Goal: Information Seeking & Learning: Learn about a topic

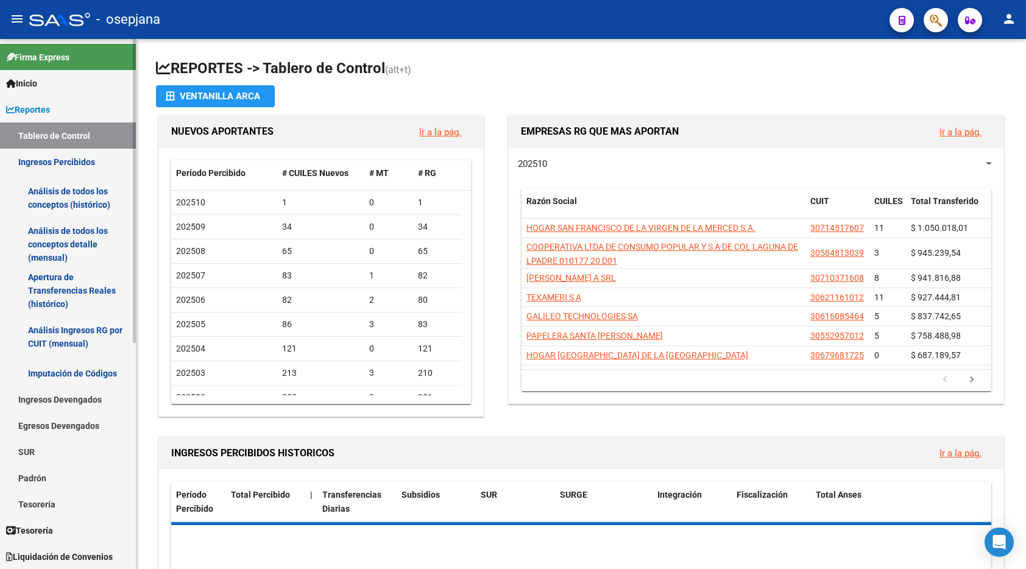
click at [90, 205] on link "Análisis de todos los conceptos (histórico)" at bounding box center [68, 198] width 136 height 46
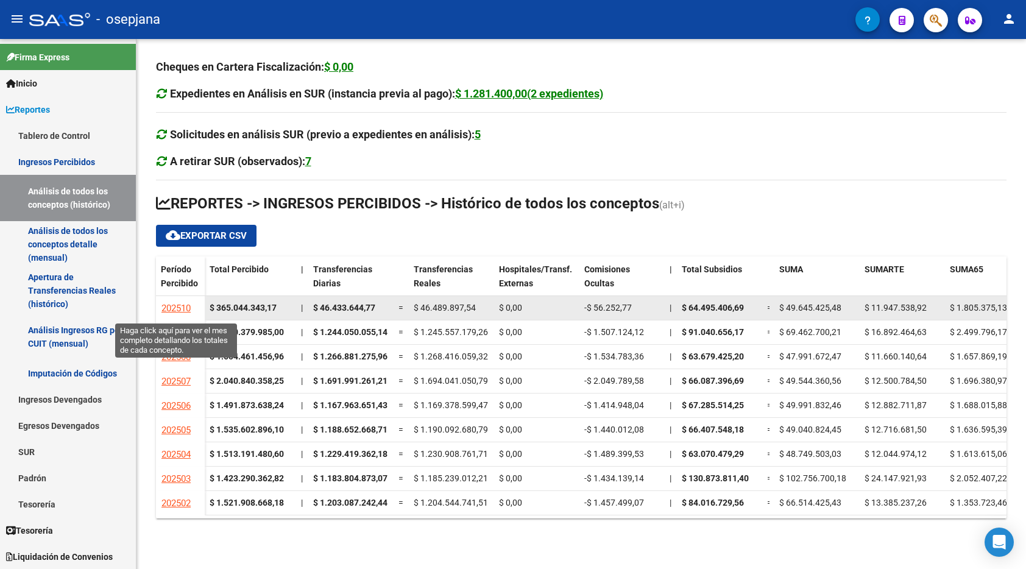
click at [177, 309] on span "202510" at bounding box center [176, 308] width 29 height 11
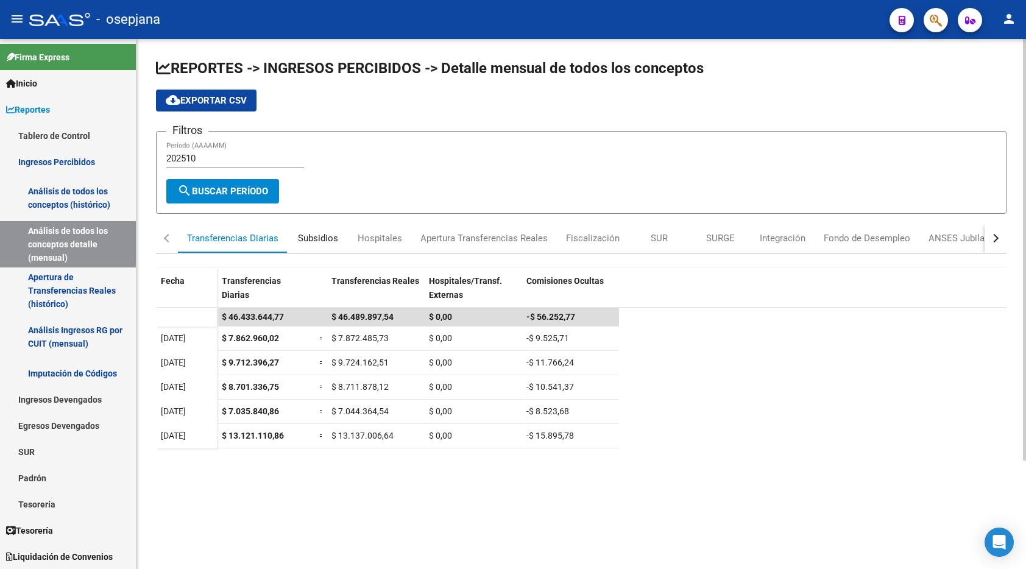
click at [319, 239] on div "Subsidios" at bounding box center [318, 238] width 40 height 13
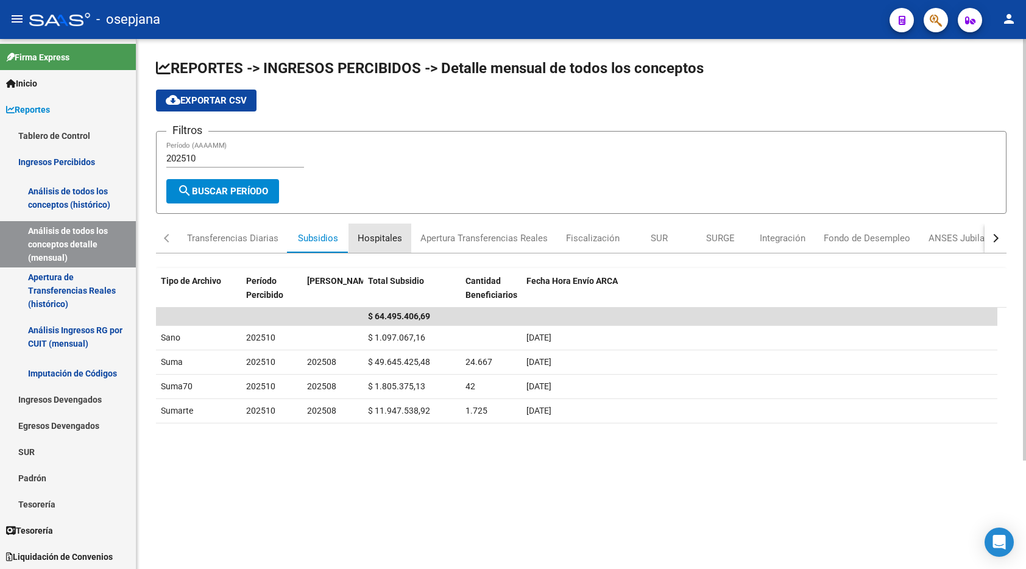
click at [382, 236] on div "Hospitales" at bounding box center [380, 238] width 44 height 13
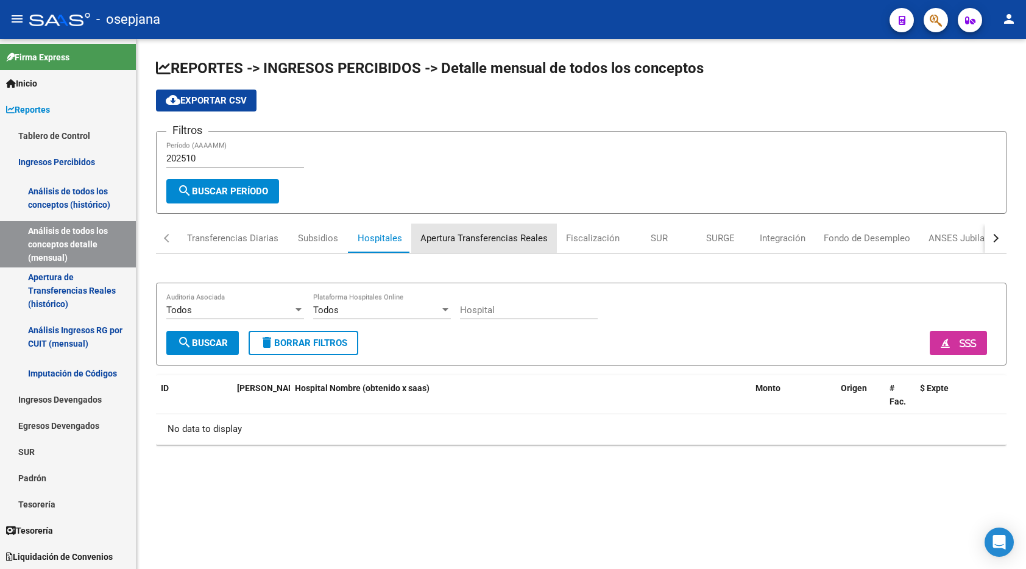
click at [458, 237] on div "Apertura Transferencias Reales" at bounding box center [484, 238] width 127 height 13
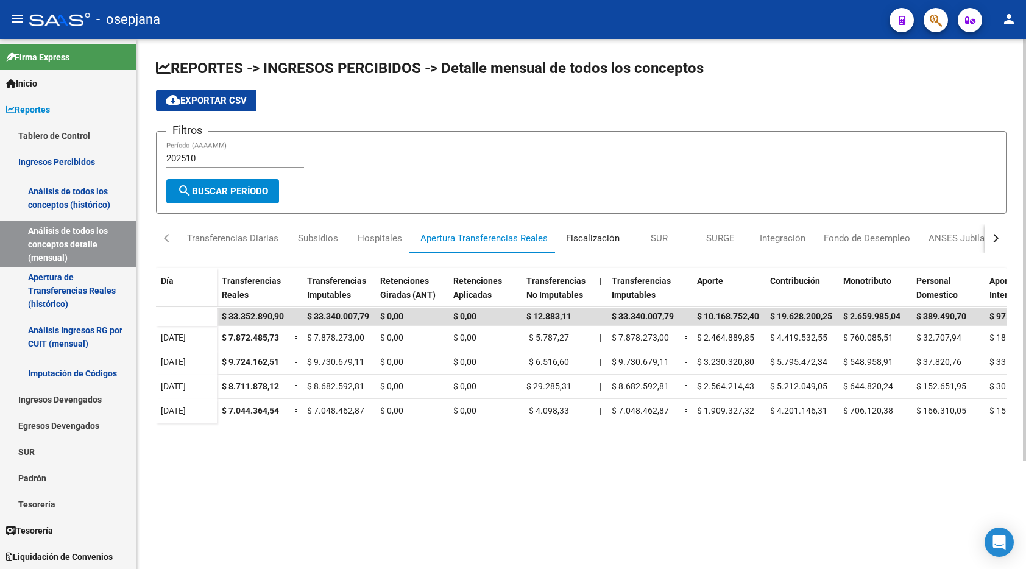
click at [597, 237] on div "Fiscalización" at bounding box center [593, 238] width 54 height 13
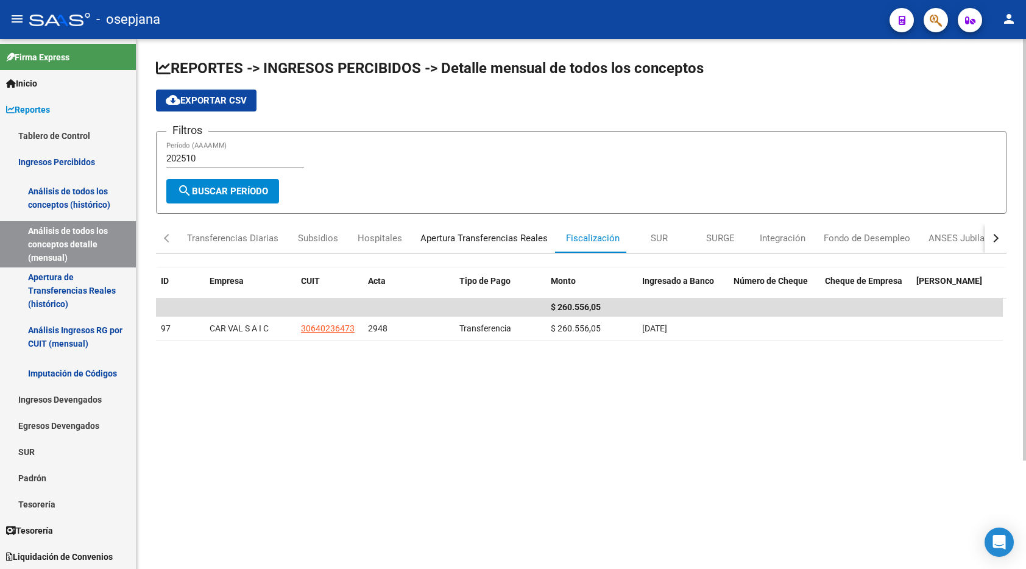
click at [534, 234] on div "Apertura Transferencias Reales" at bounding box center [484, 238] width 127 height 13
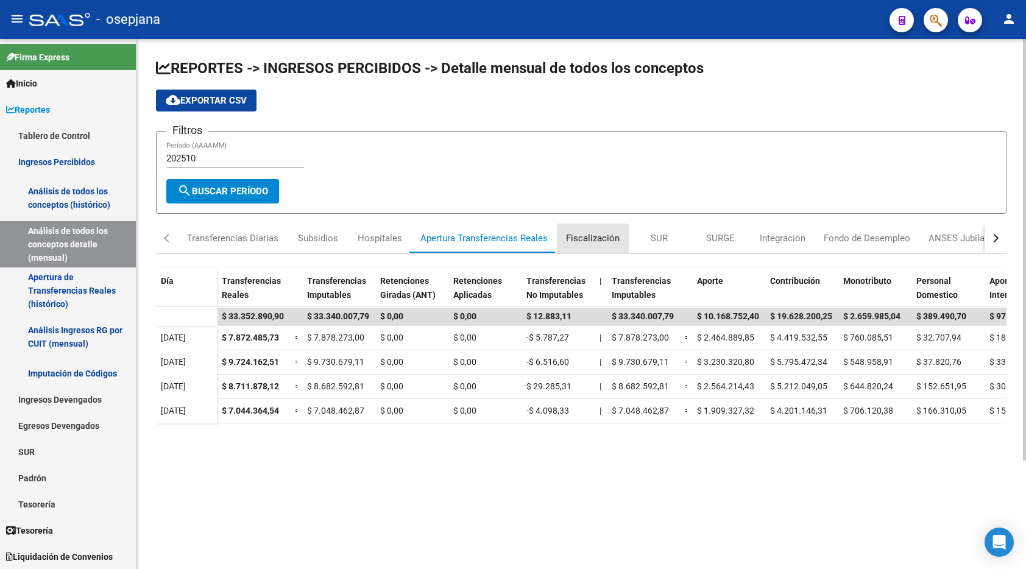
click at [597, 234] on div "Fiscalización" at bounding box center [593, 238] width 54 height 13
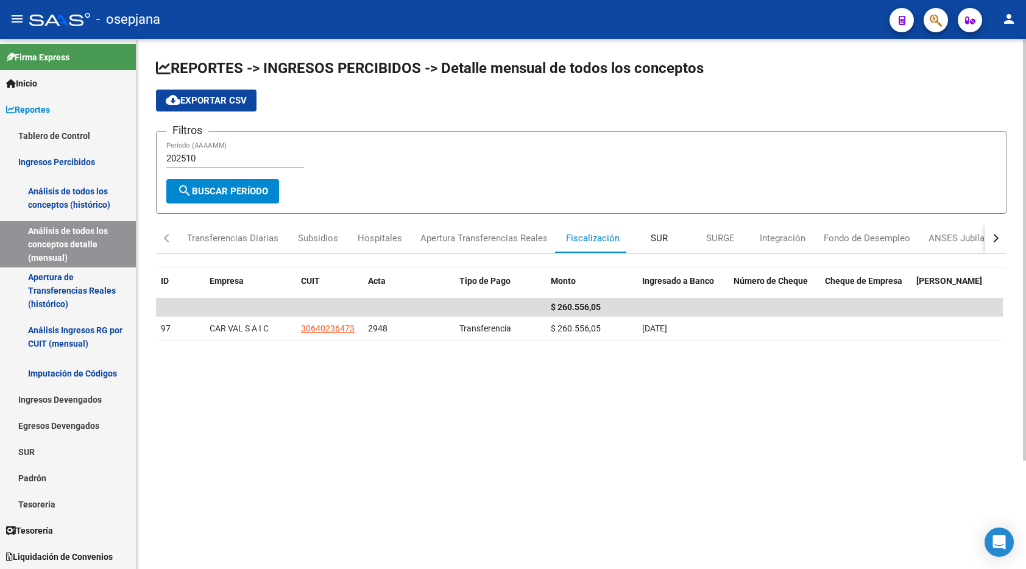
click at [663, 233] on div "SUR" at bounding box center [659, 238] width 17 height 13
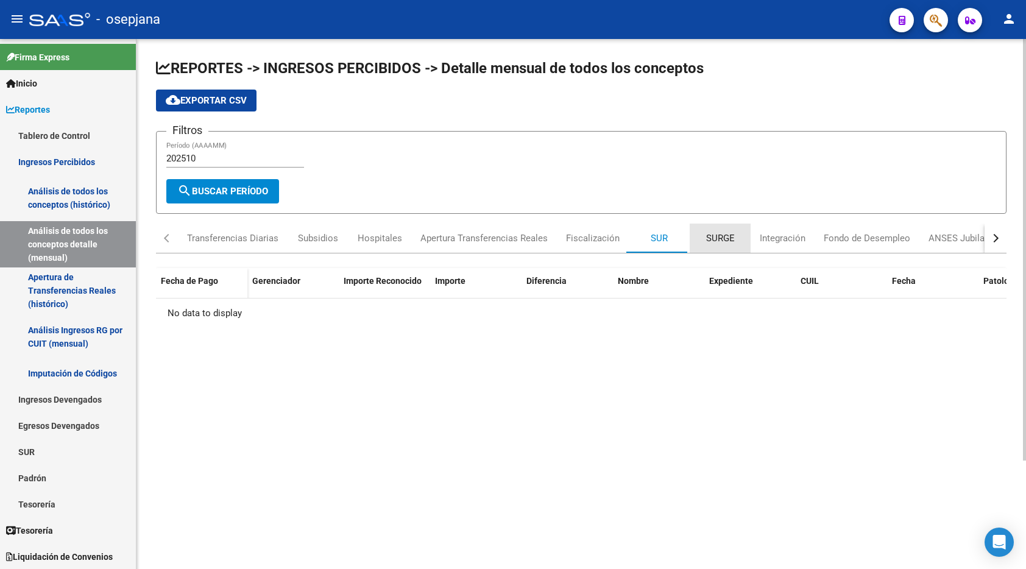
click at [736, 232] on div "SURGE" at bounding box center [720, 238] width 61 height 29
click at [780, 232] on div "Integración" at bounding box center [783, 238] width 46 height 13
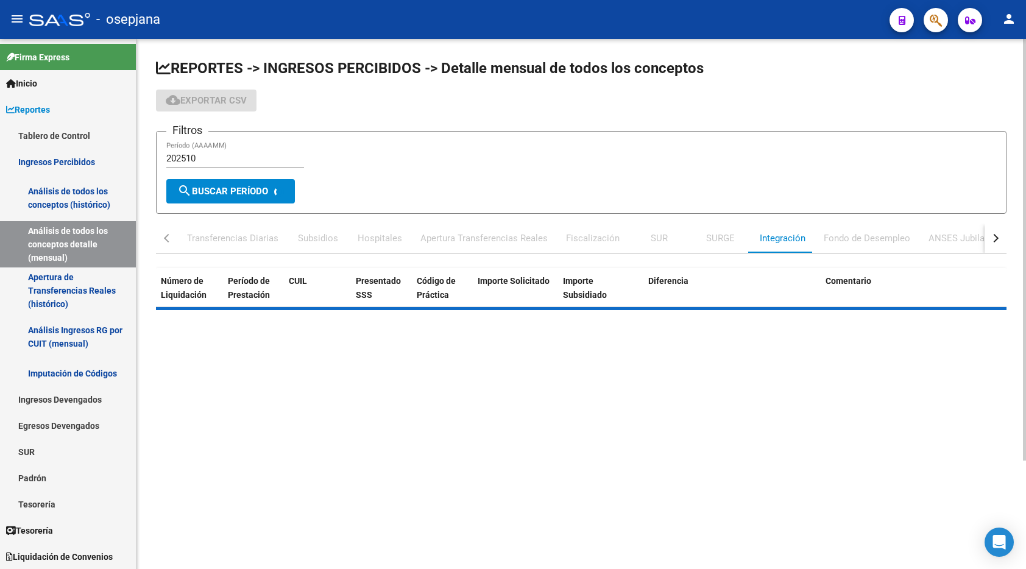
click at [848, 233] on div "Fondo de Desempleo" at bounding box center [867, 238] width 87 height 13
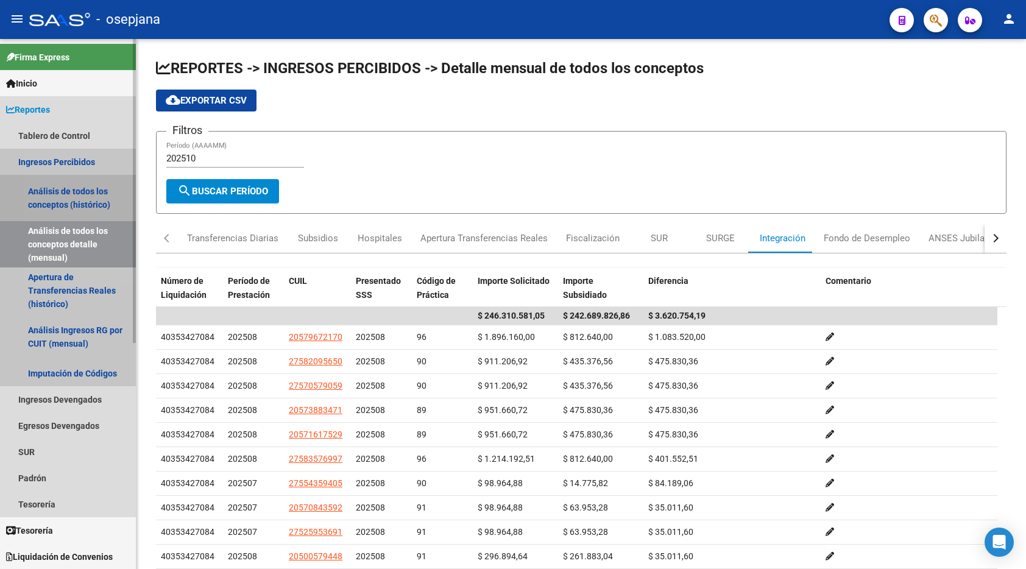
click at [82, 190] on link "Análisis de todos los conceptos (histórico)" at bounding box center [68, 198] width 136 height 46
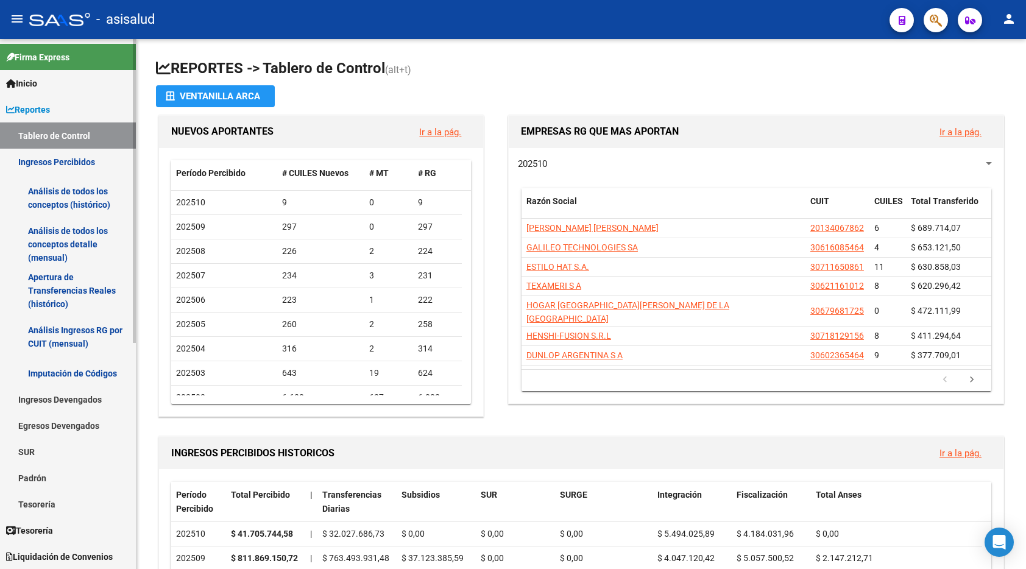
click at [67, 194] on link "Análisis de todos los conceptos (histórico)" at bounding box center [68, 198] width 136 height 46
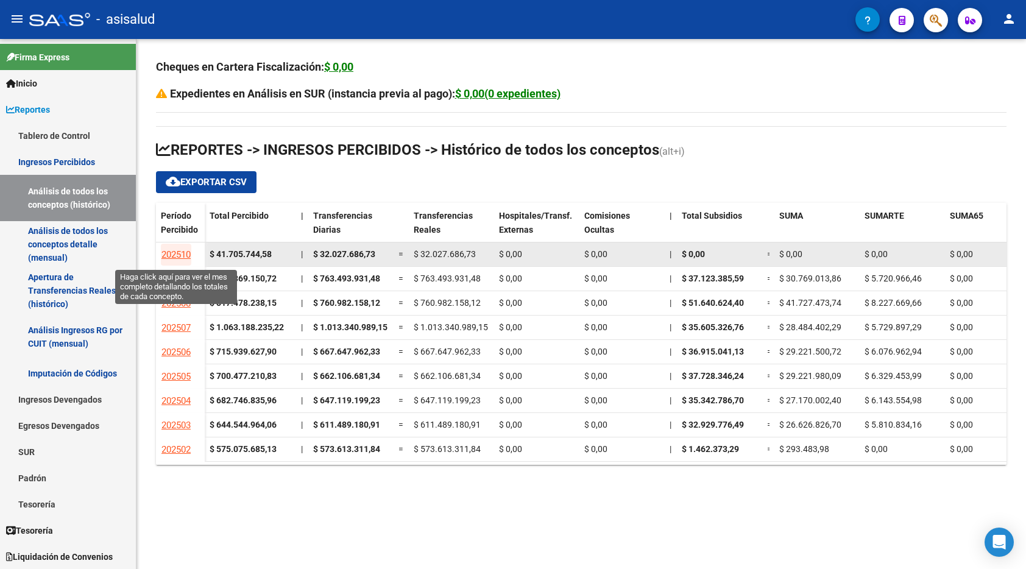
click at [178, 249] on span "202510" at bounding box center [176, 254] width 29 height 11
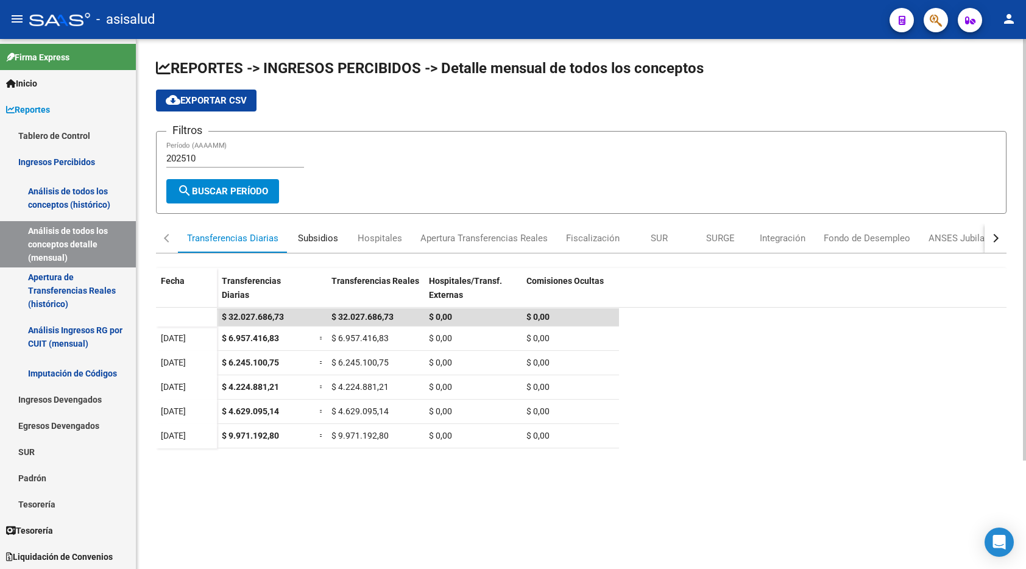
click at [323, 239] on div "Subsidios" at bounding box center [318, 238] width 40 height 13
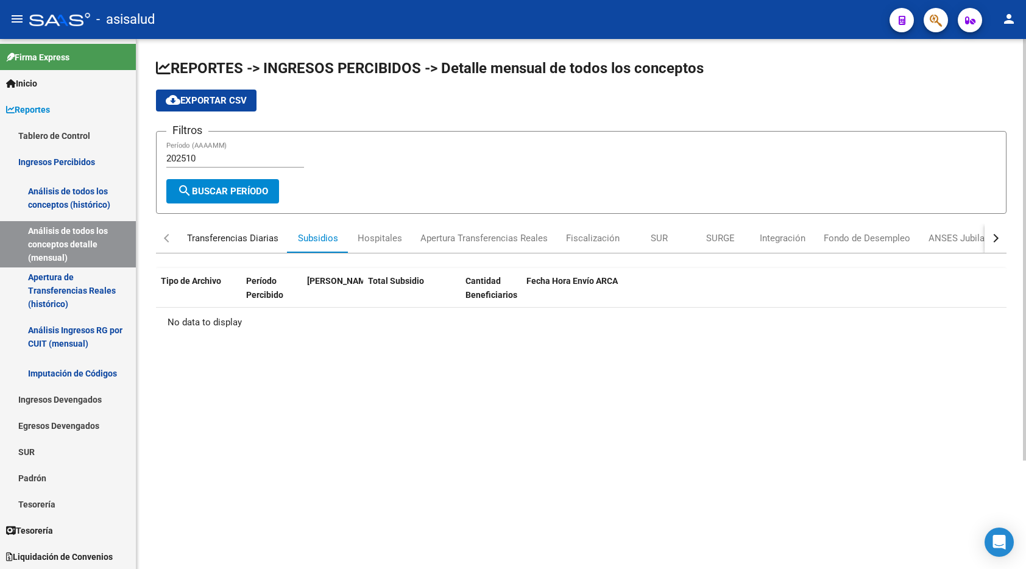
click at [246, 238] on div "Transferencias Diarias" at bounding box center [232, 238] width 91 height 13
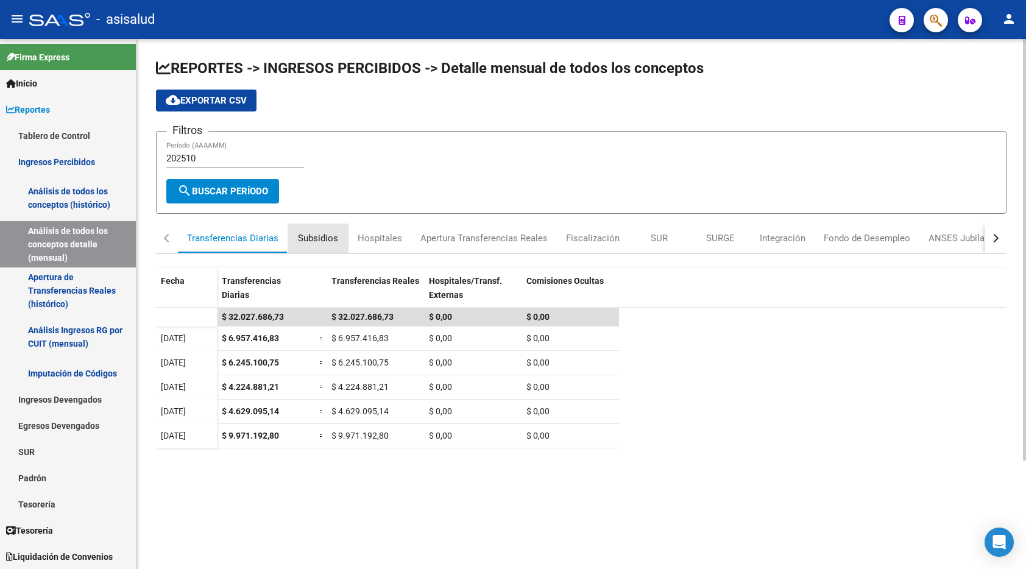
click at [316, 238] on div "Subsidios" at bounding box center [318, 238] width 40 height 13
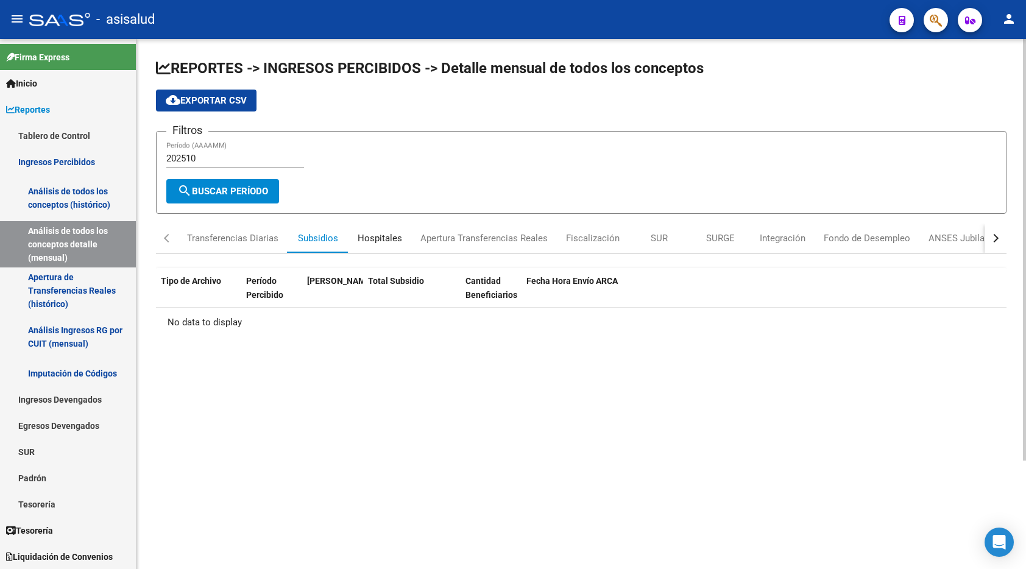
click at [369, 238] on div "Hospitales" at bounding box center [380, 238] width 44 height 13
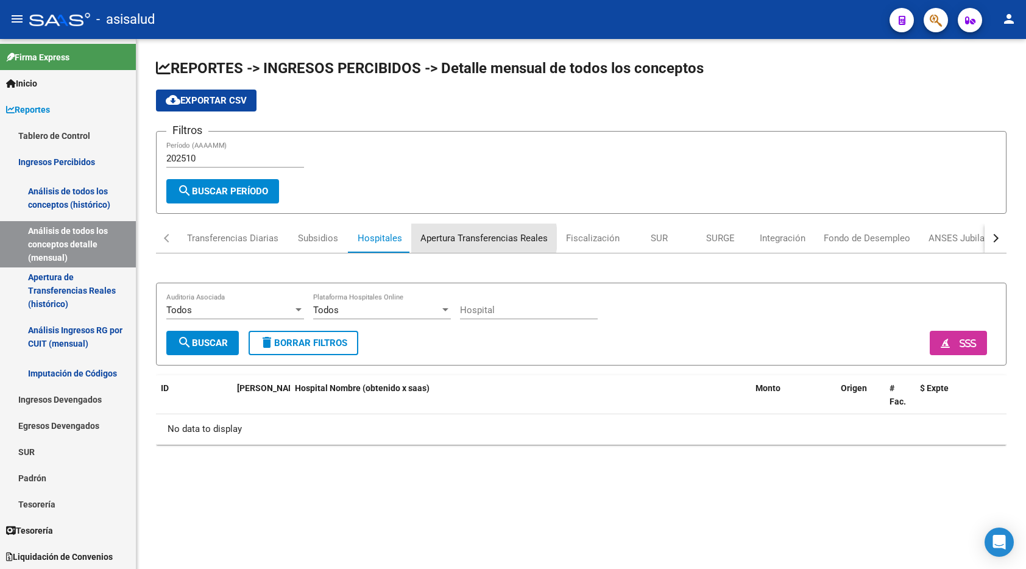
click at [464, 238] on div "Apertura Transferencias Reales" at bounding box center [484, 238] width 127 height 13
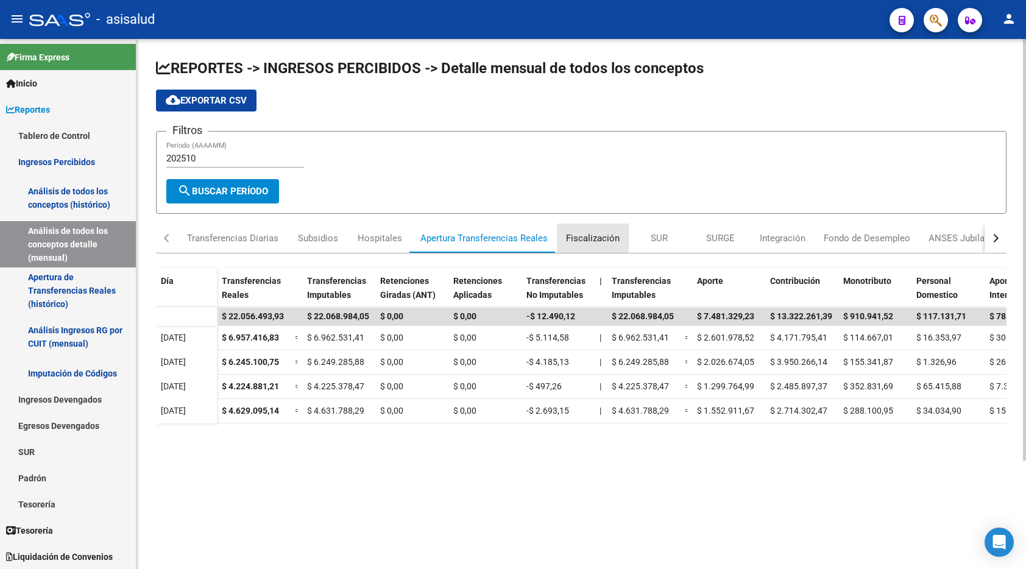
click at [584, 235] on div "Fiscalización" at bounding box center [593, 238] width 54 height 13
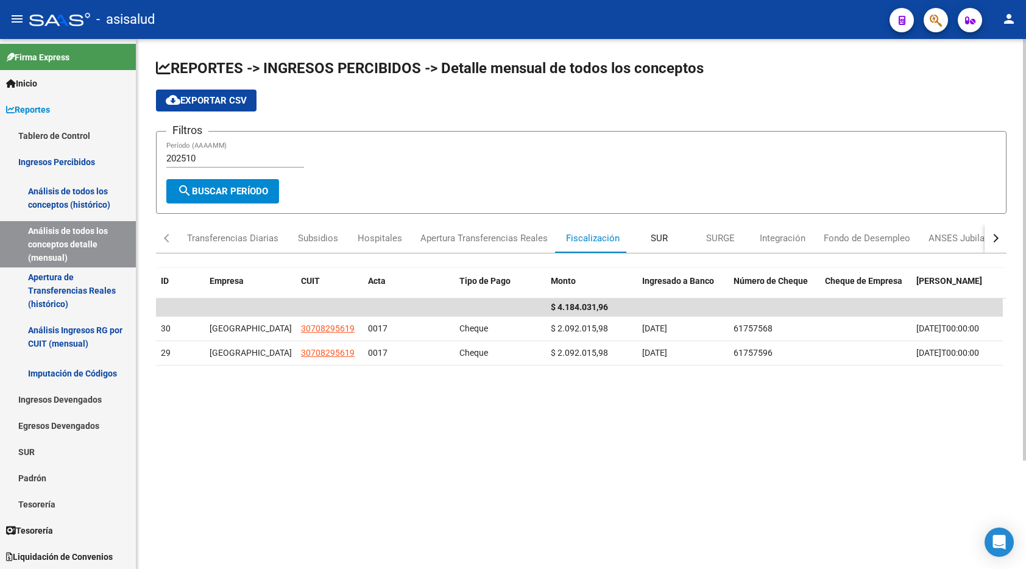
click at [658, 236] on div "SUR" at bounding box center [659, 238] width 17 height 13
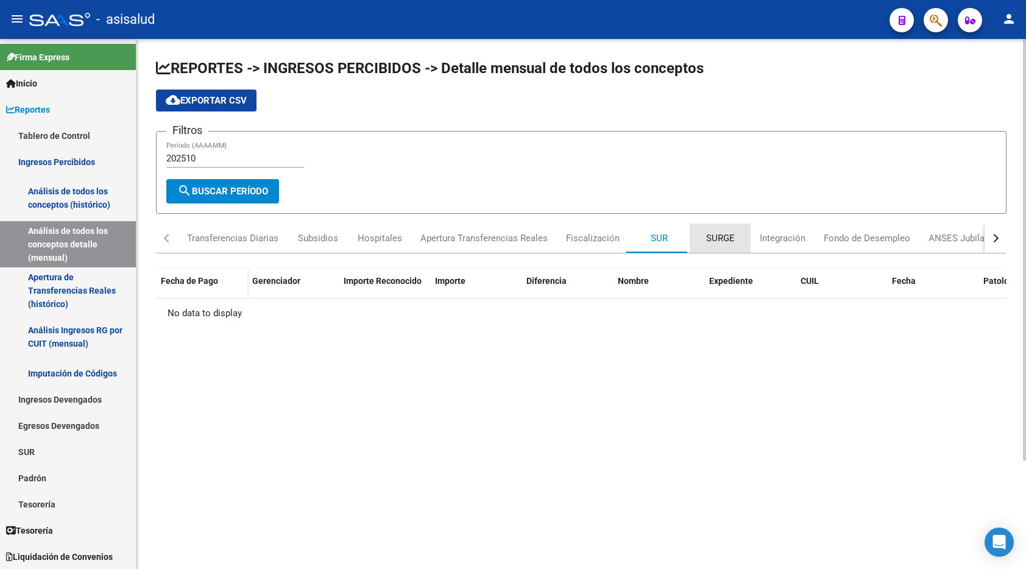
click at [718, 236] on div "SURGE" at bounding box center [720, 238] width 29 height 13
click at [775, 239] on div "Integración" at bounding box center [783, 238] width 46 height 13
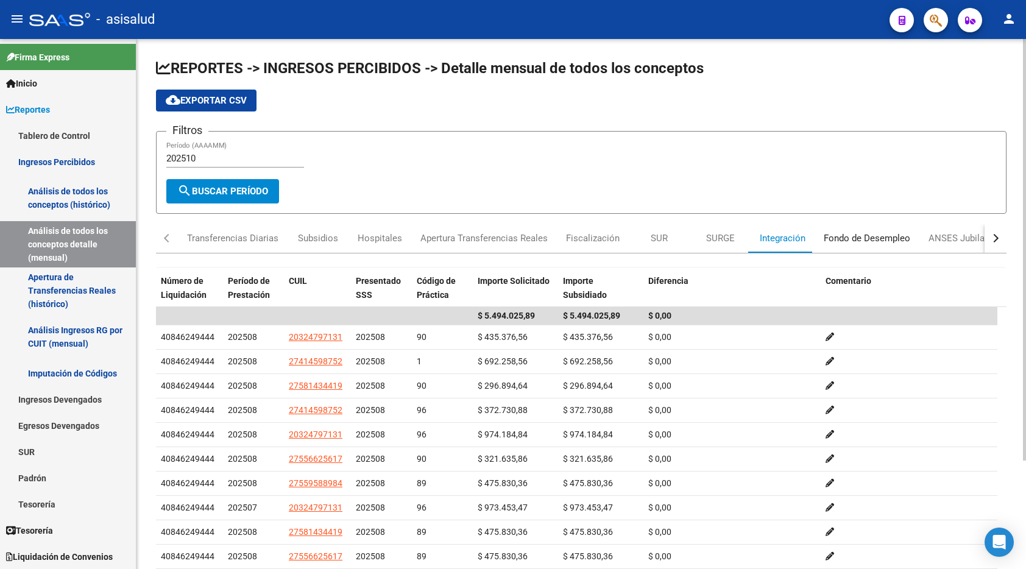
click at [851, 244] on div "Fondo de Desempleo" at bounding box center [867, 238] width 87 height 13
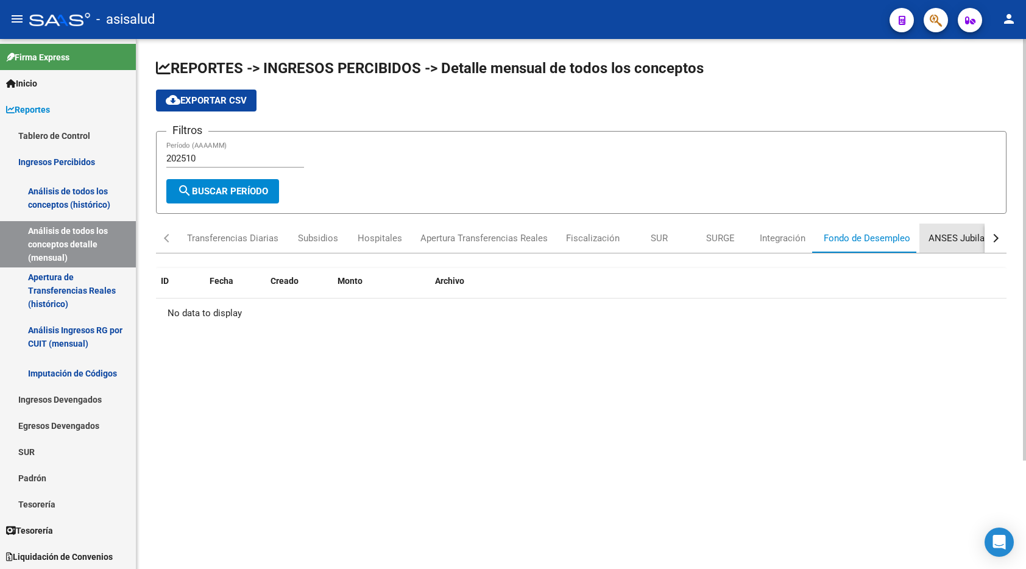
click at [973, 236] on div "ANSES Jubilados" at bounding box center [964, 238] width 71 height 13
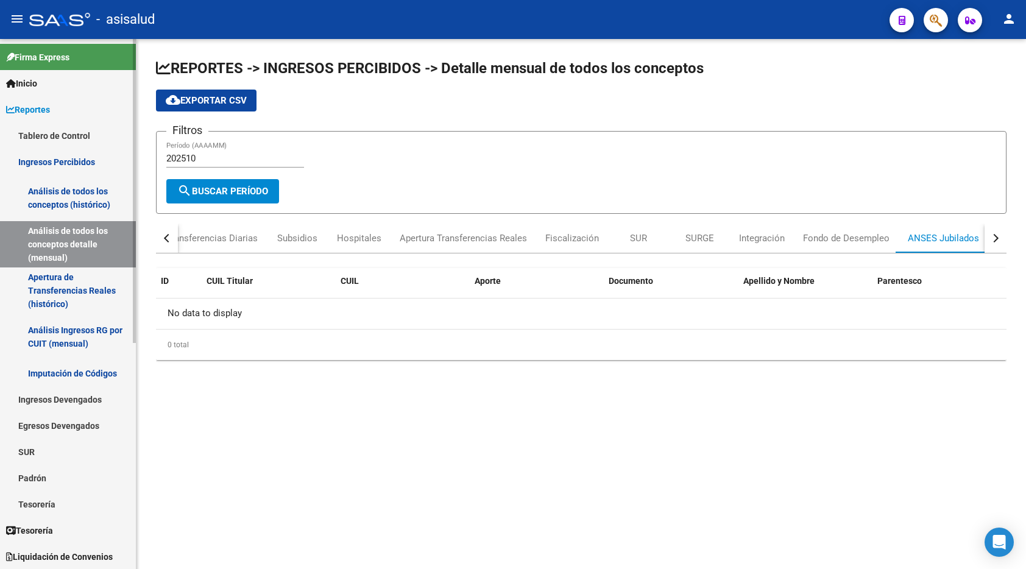
click at [55, 138] on link "Tablero de Control" at bounding box center [68, 135] width 136 height 26
